Goal: Complete application form

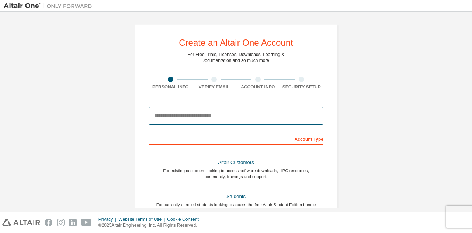
click at [242, 118] on input "email" at bounding box center [236, 116] width 175 height 18
type input "**********"
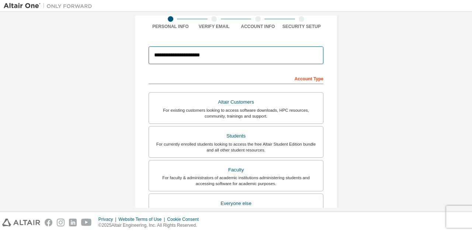
scroll to position [61, 0]
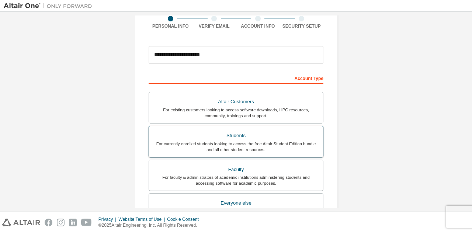
click at [256, 136] on div "Students" at bounding box center [235, 135] width 165 height 10
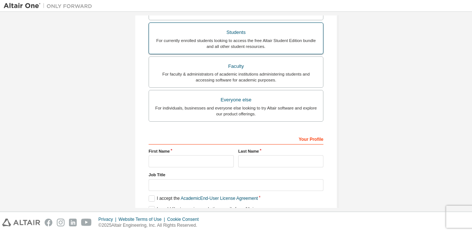
scroll to position [164, 0]
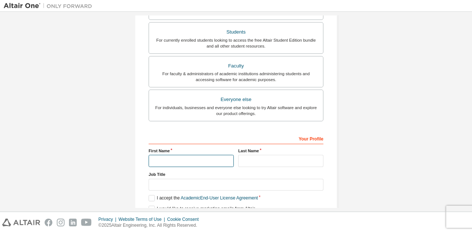
click at [184, 160] on input "text" at bounding box center [191, 161] width 85 height 12
type input "*******"
type input "*****"
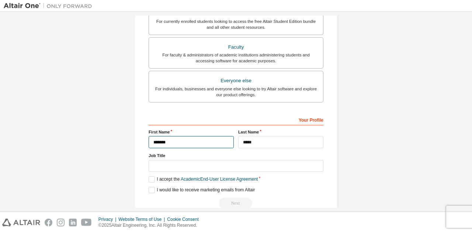
scroll to position [184, 0]
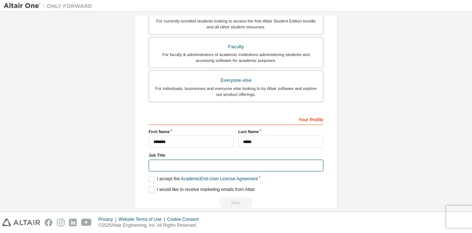
click at [200, 166] on input "text" at bounding box center [236, 166] width 175 height 12
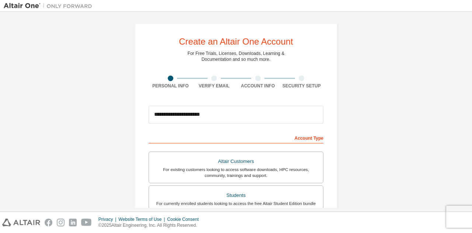
scroll to position [1, 0]
click at [212, 81] on div at bounding box center [214, 79] width 6 height 6
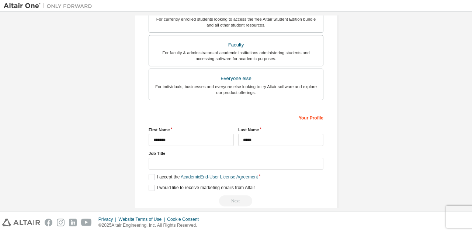
scroll to position [196, 0]
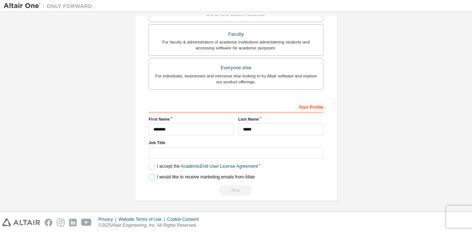
click at [150, 175] on label "I would like to receive marketing emails from Altair" at bounding box center [202, 177] width 106 height 6
click at [150, 165] on label "I accept the Academic End-User License Agreement" at bounding box center [203, 166] width 109 height 6
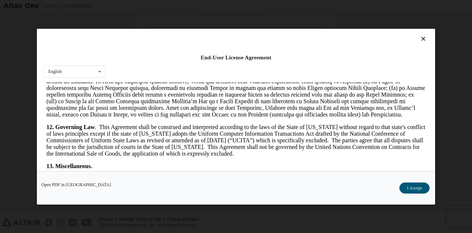
scroll to position [1130, 0]
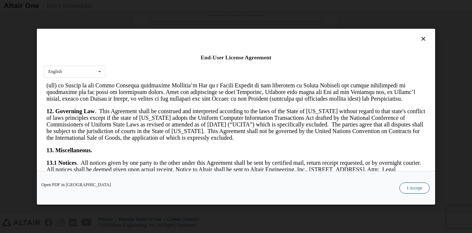
click at [420, 186] on button "I Accept" at bounding box center [414, 187] width 30 height 11
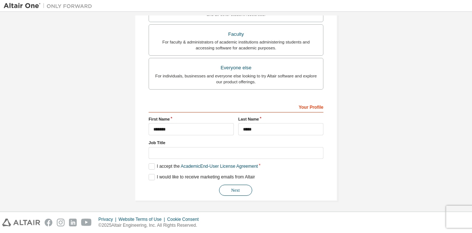
click at [234, 187] on button "Next" at bounding box center [235, 190] width 33 height 11
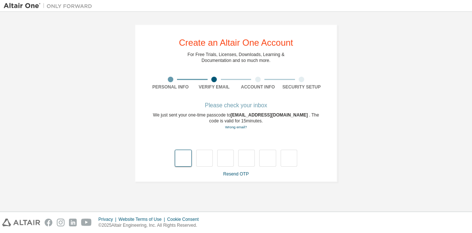
type input "*"
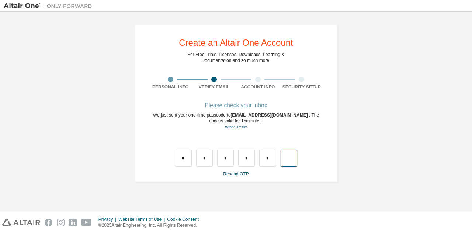
type input "*"
